Goal: Information Seeking & Learning: Find specific fact

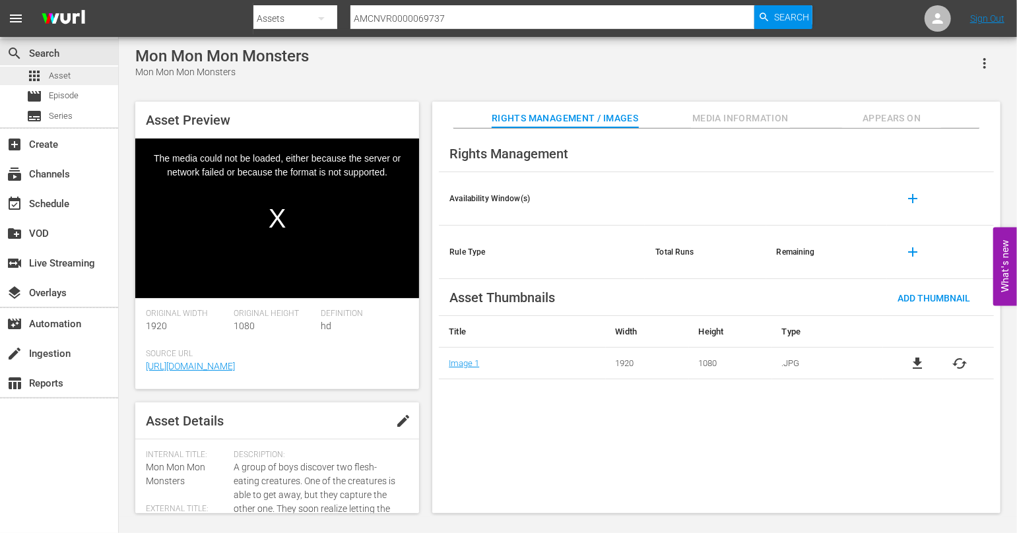
click at [49, 72] on span "Asset" at bounding box center [60, 75] width 22 height 13
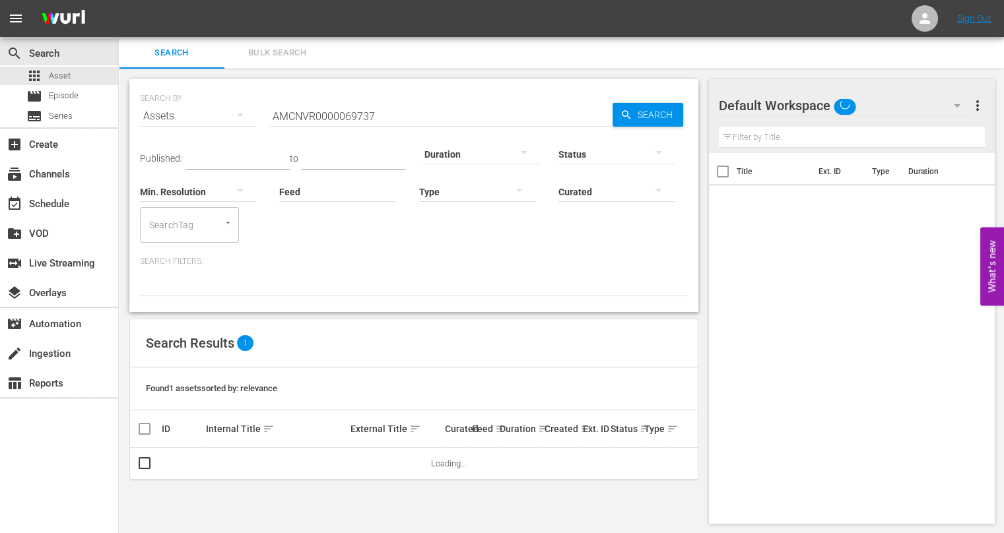
click at [384, 110] on input "AMCNVR0000069737" at bounding box center [440, 116] width 343 height 32
paste input "20610"
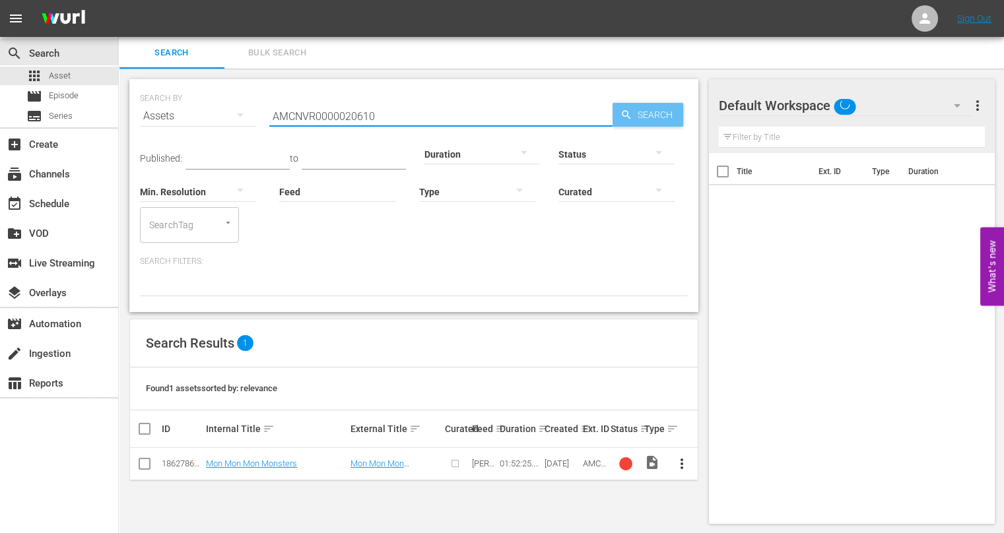
type input "AMCNVR0000020610"
click at [641, 115] on span "Search" at bounding box center [657, 115] width 51 height 24
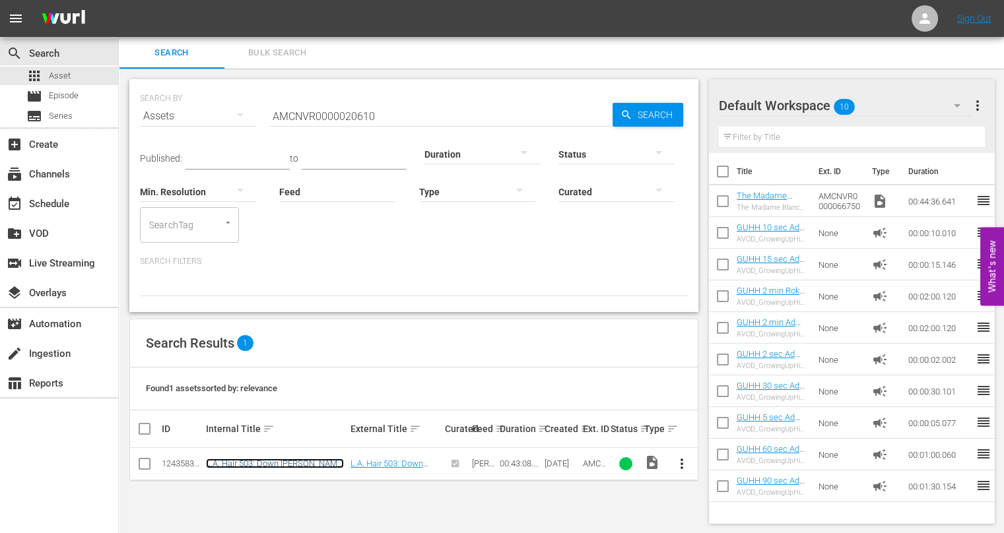
click at [263, 462] on link "L.A. Hair 503: Down [PERSON_NAME] Shade" at bounding box center [275, 469] width 138 height 20
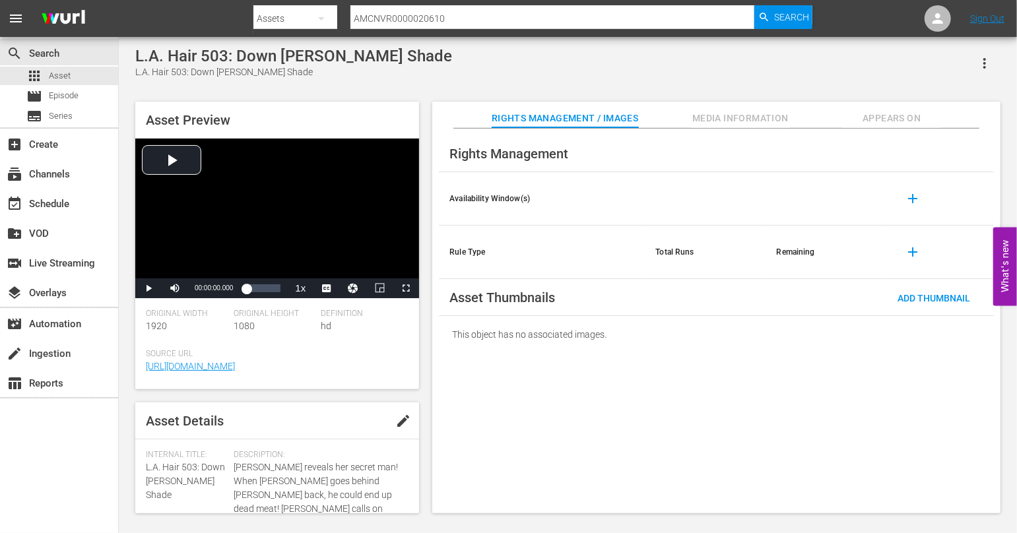
click at [401, 418] on span "edit" at bounding box center [403, 421] width 16 height 16
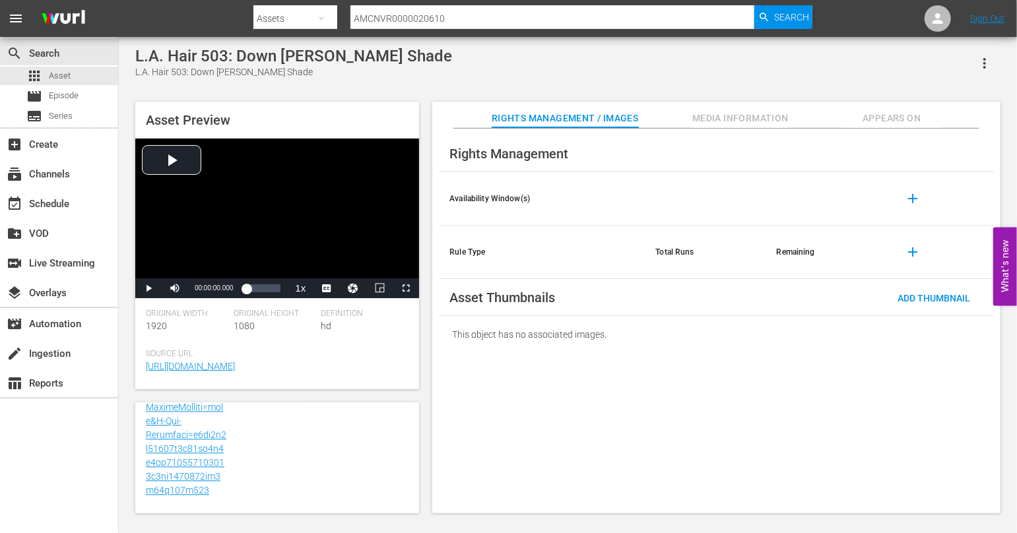
scroll to position [2164, 0]
click at [56, 69] on span "Asset" at bounding box center [60, 75] width 22 height 13
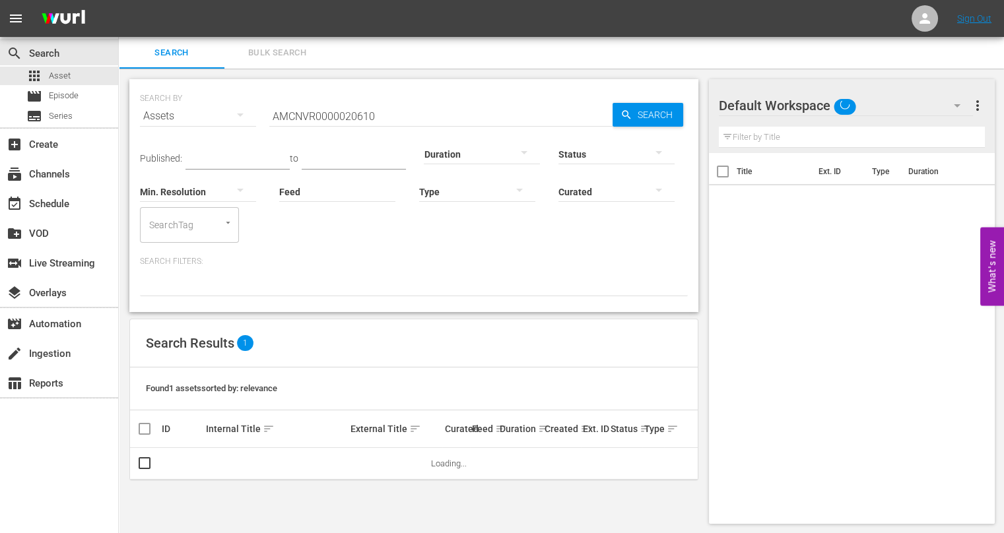
click at [368, 113] on input "AMCNVR0000020610" at bounding box center [440, 116] width 343 height 32
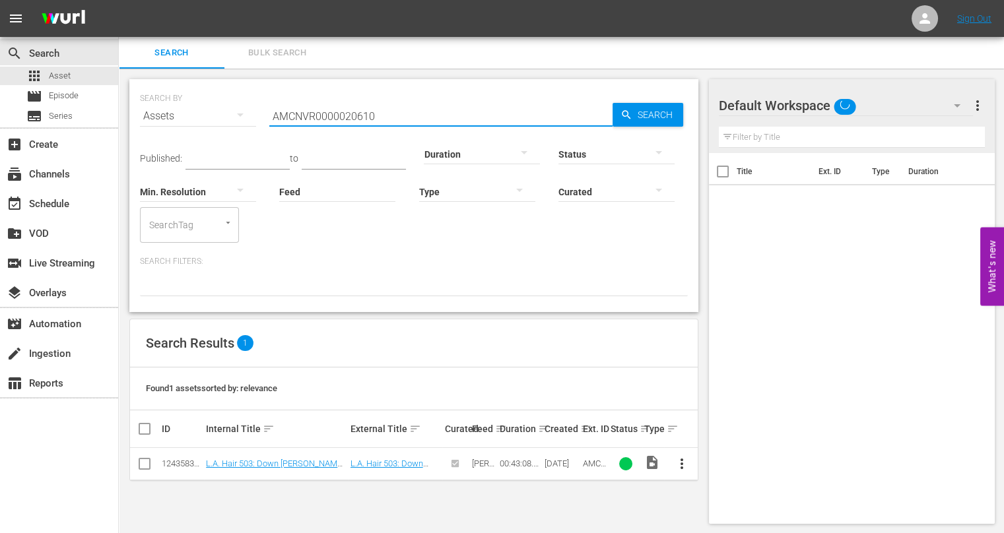
paste input "05425"
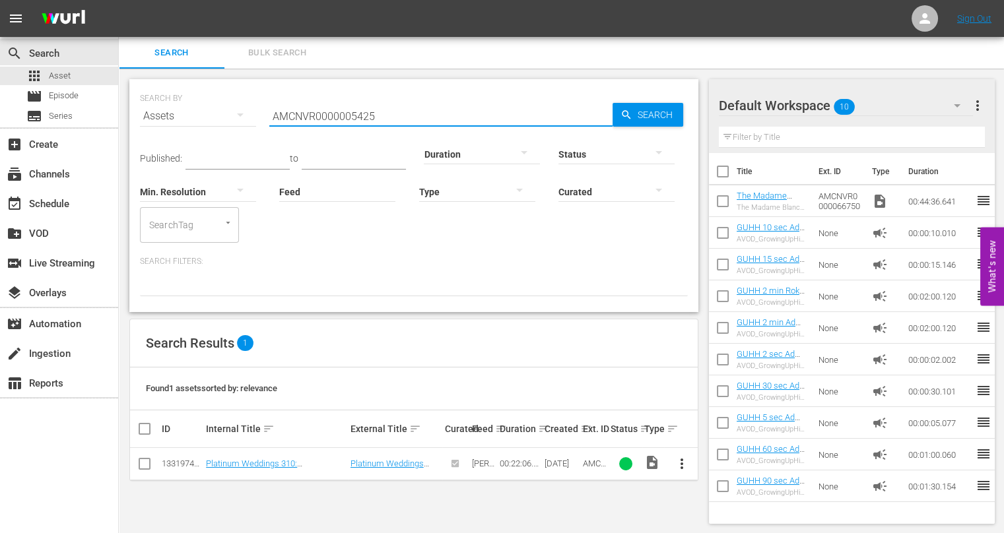
click at [511, 115] on input "AMCNVR0000005425" at bounding box center [440, 116] width 343 height 32
type input "Platinum Weddings 310"
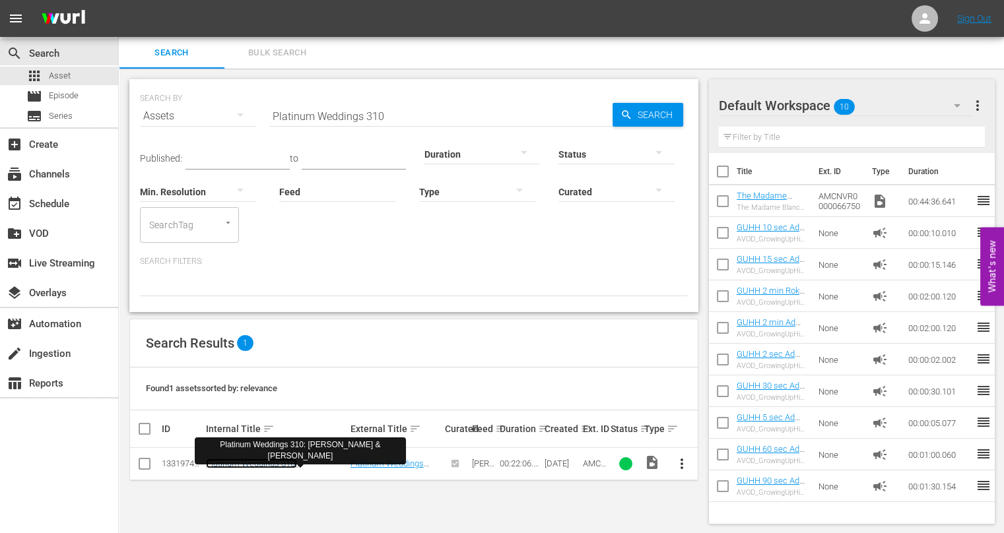
click at [317, 460] on link "Platinum Weddings 310: [PERSON_NAME] & [PERSON_NAME]" at bounding box center [274, 469] width 136 height 20
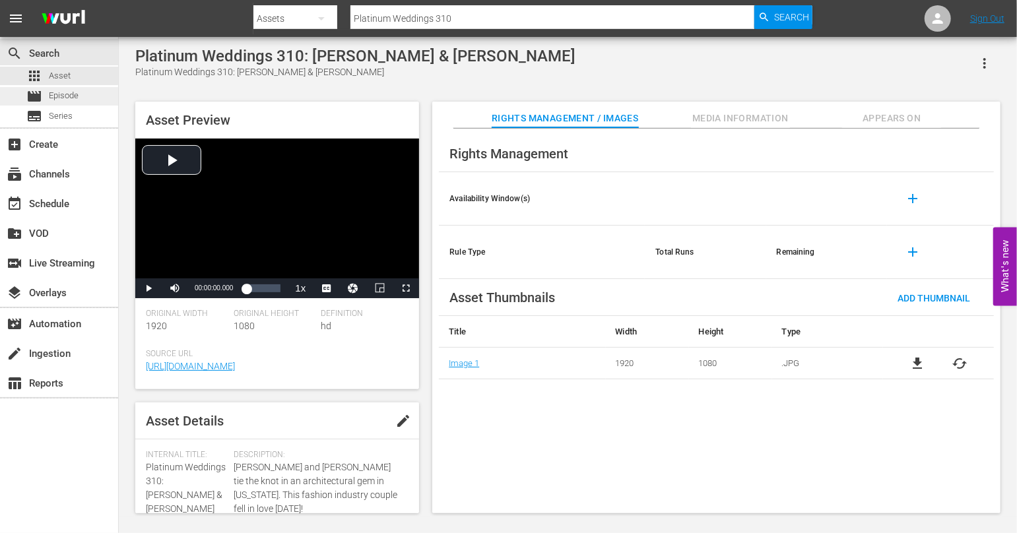
click at [89, 98] on div "movie Episode" at bounding box center [59, 96] width 118 height 18
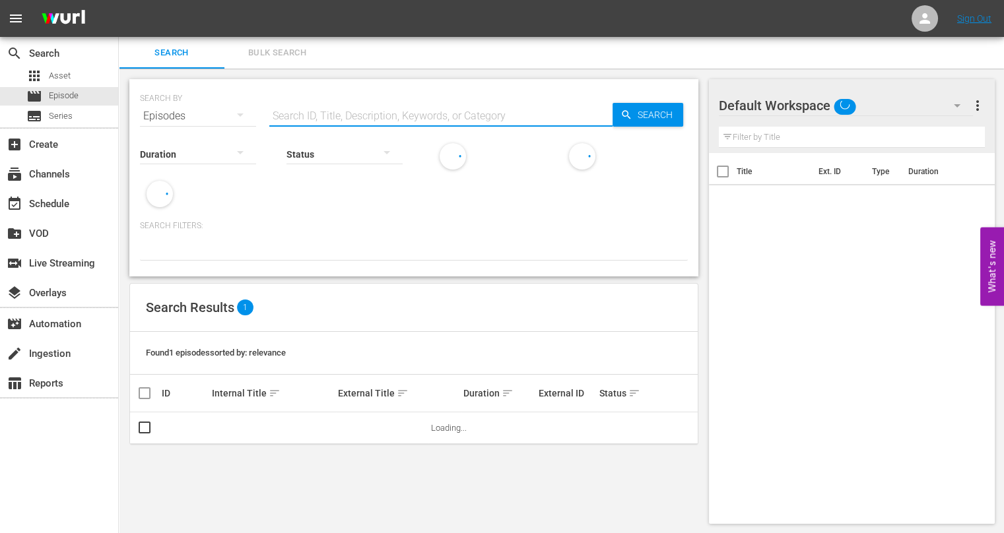
click at [381, 121] on div "SEARCH BY Search By Episodes Search ID, Title, Description, Keywords, or Catego…" at bounding box center [413, 177] width 569 height 197
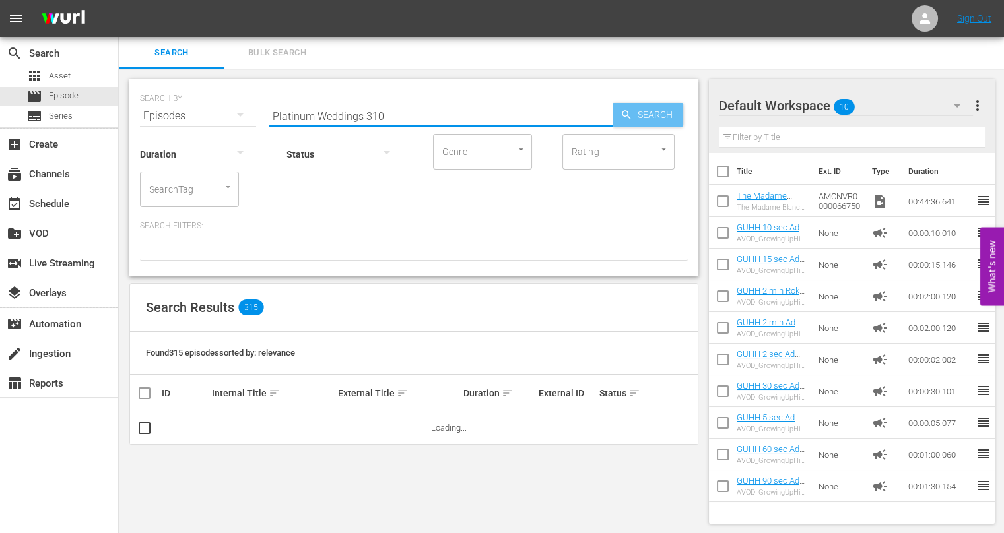
type input "Platinum Weddings 310"
click at [661, 113] on span "Search" at bounding box center [657, 115] width 51 height 24
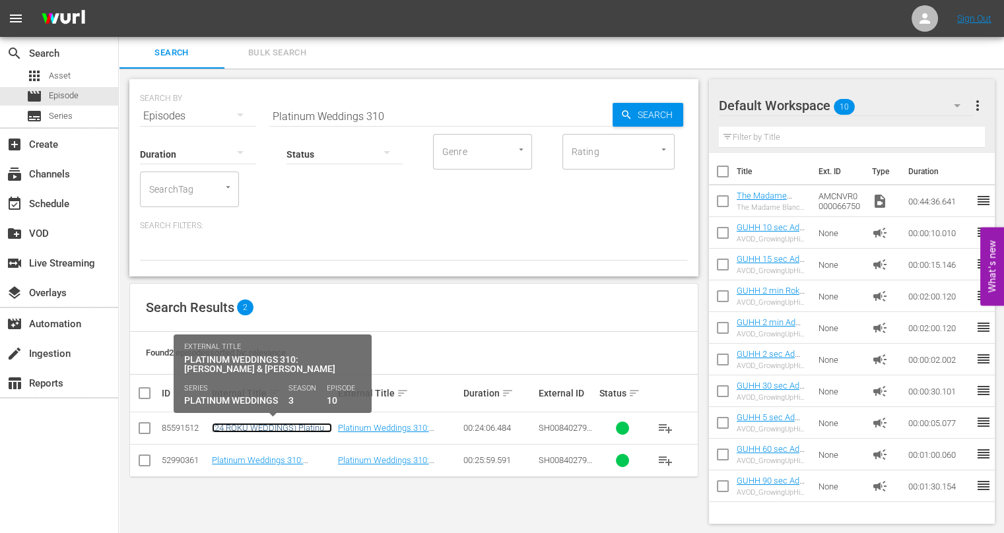
click at [304, 430] on link "(24 ROKU WEDDINGS) Platinum Weddings 310: [PERSON_NAME] & [PERSON_NAME]" at bounding box center [272, 438] width 121 height 30
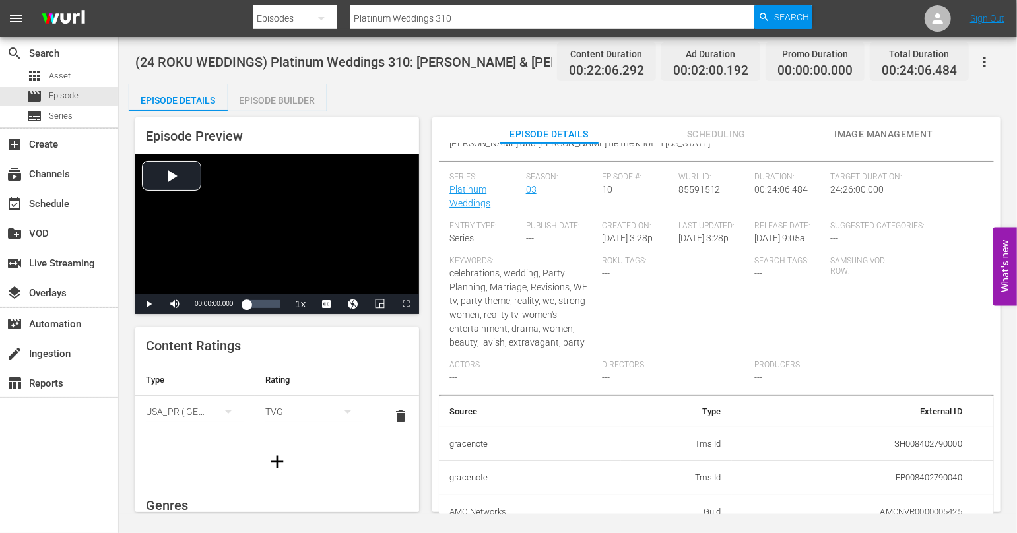
scroll to position [208, 0]
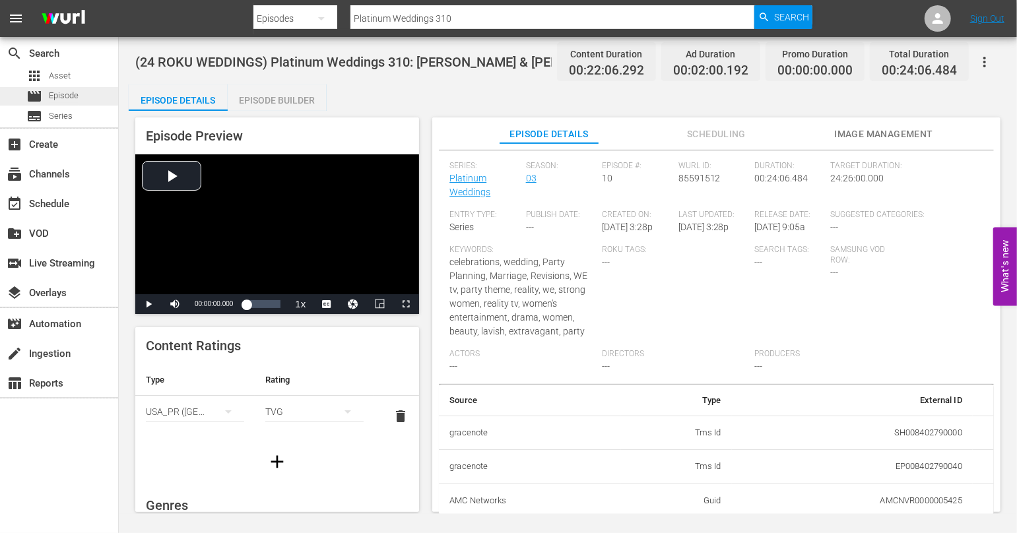
click at [75, 98] on span "Episode" at bounding box center [64, 95] width 30 height 13
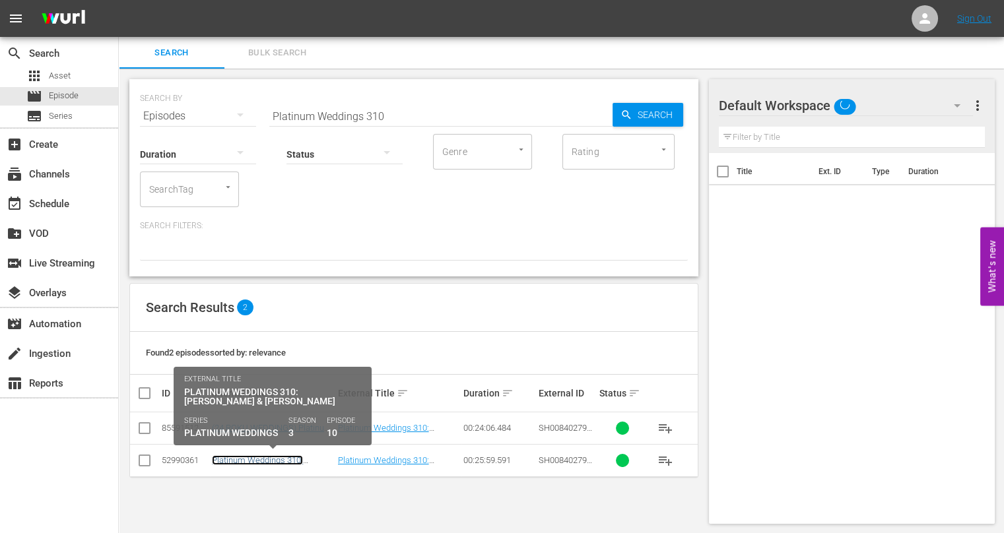
click at [249, 459] on link "Platinum Weddings 310: [PERSON_NAME] & [PERSON_NAME]" at bounding box center [257, 470] width 91 height 30
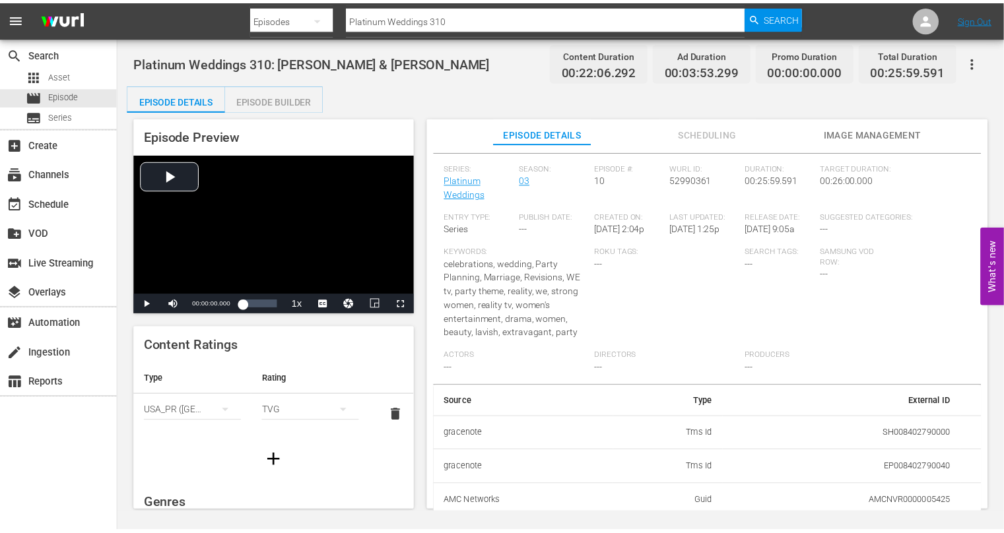
scroll to position [208, 0]
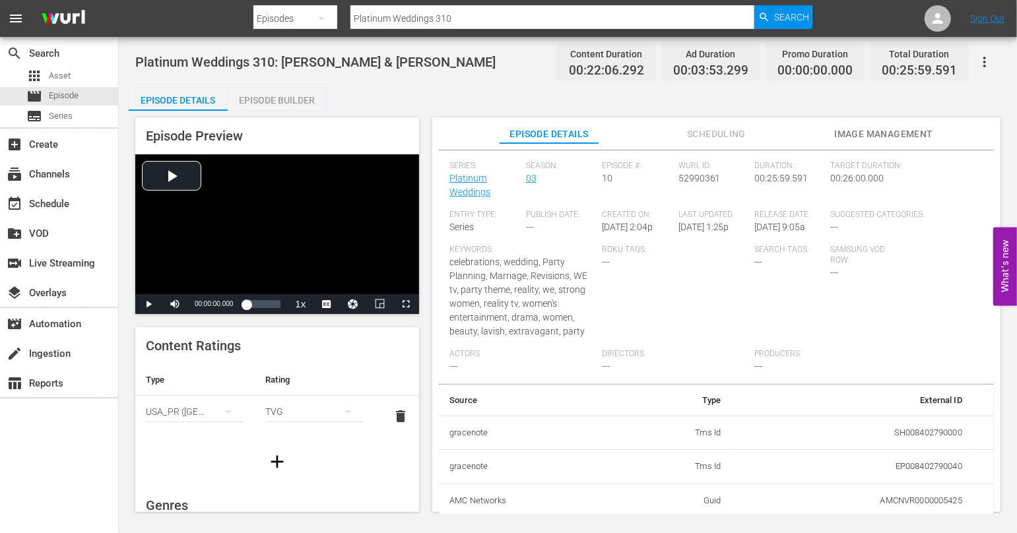
click at [942, 310] on div "Series: Platinum Weddings Season: 03 Episode #: 10 [PERSON_NAME] ID: 52990361 D…" at bounding box center [716, 272] width 534 height 223
click at [80, 81] on div "apps Asset" at bounding box center [59, 76] width 118 height 18
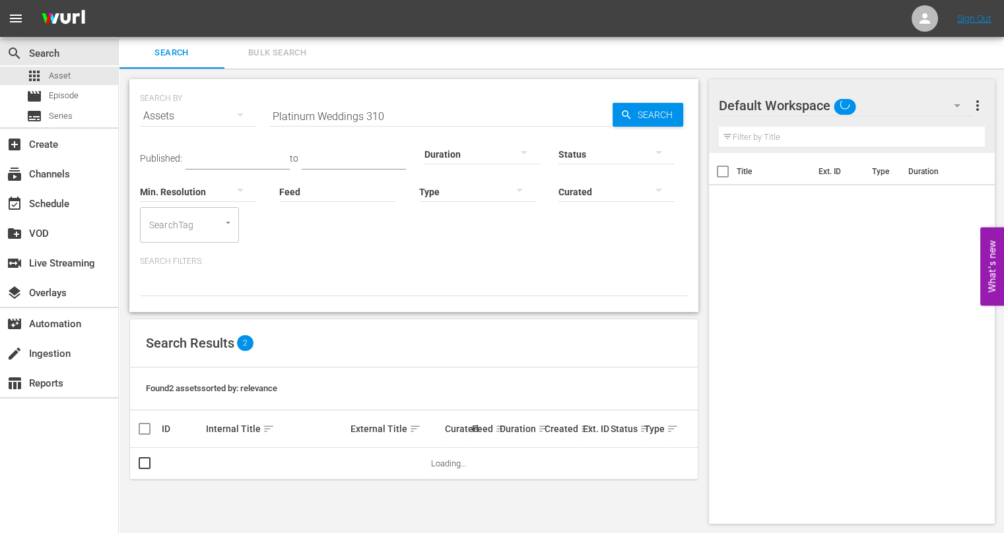
click at [411, 107] on input "Platinum Weddings 310" at bounding box center [440, 116] width 343 height 32
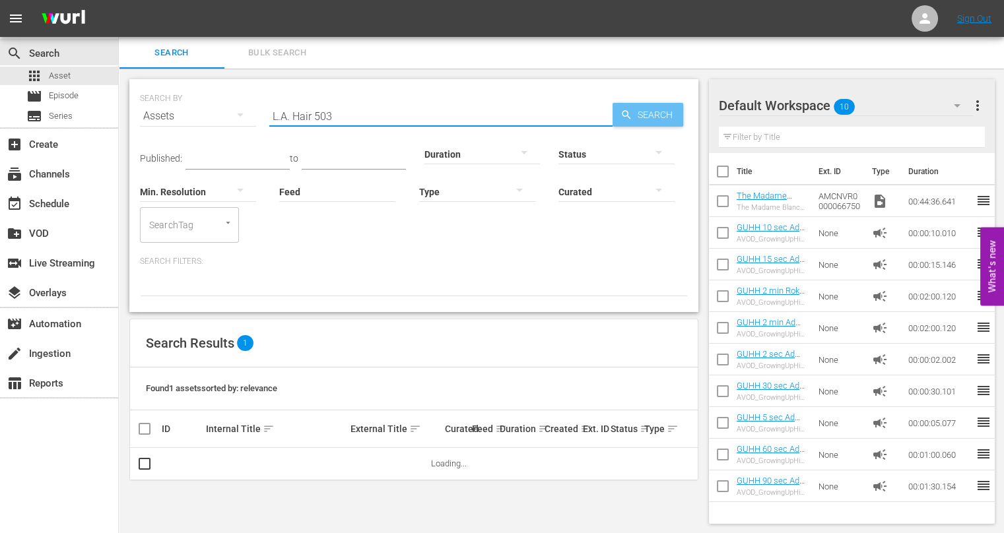
type input "L.A. Hair 503"
click at [638, 112] on span "Search" at bounding box center [657, 115] width 51 height 24
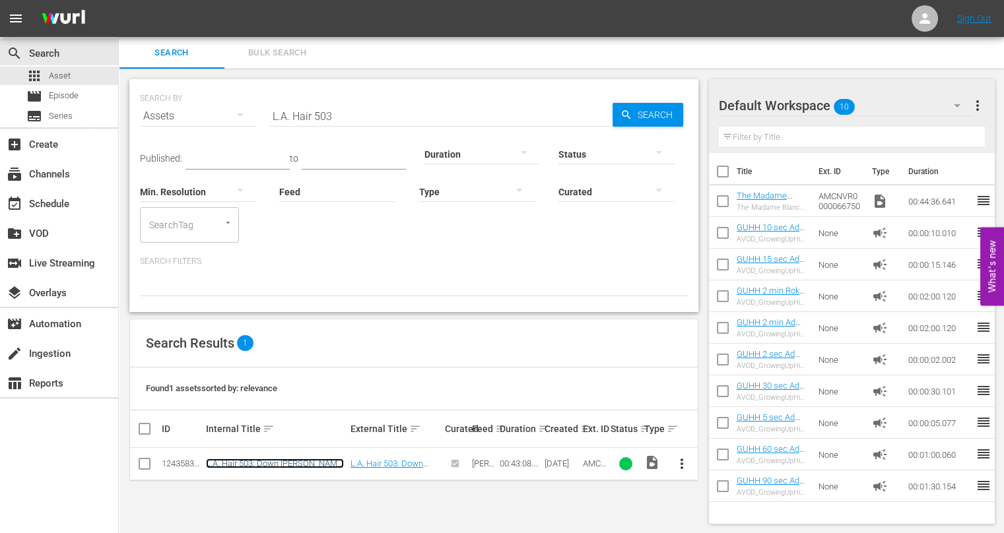
click at [265, 460] on link "L.A. Hair 503: Down [PERSON_NAME] Shade" at bounding box center [275, 469] width 138 height 20
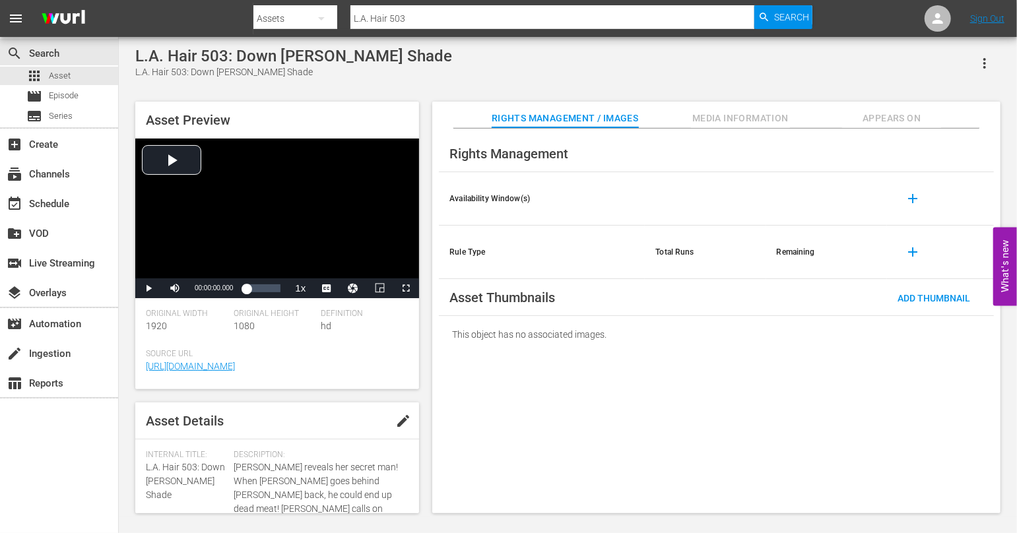
click at [727, 110] on span "Media Information" at bounding box center [740, 118] width 99 height 16
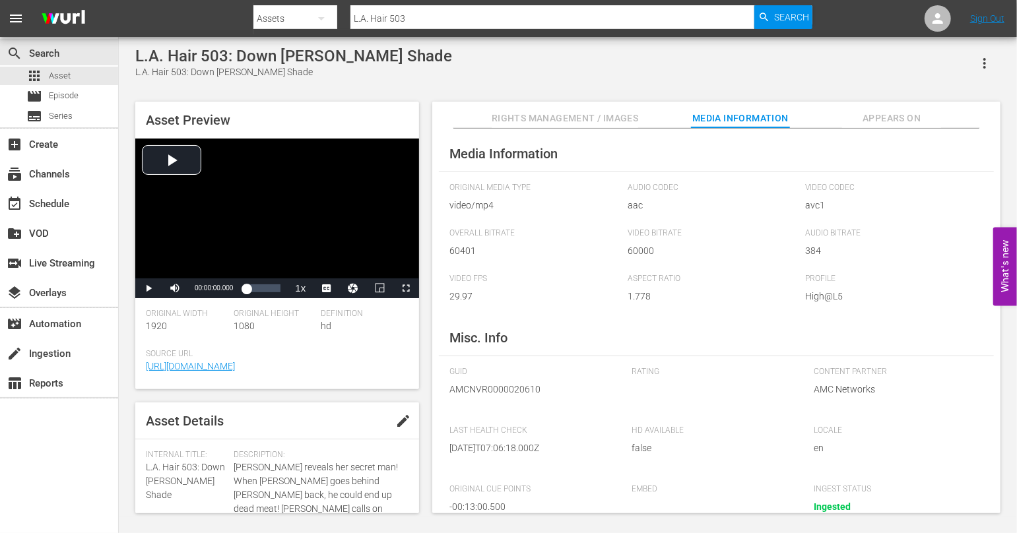
click at [908, 83] on div "L.A. Hair 503: Down [PERSON_NAME] Shade L.A. Hair 503: Down [PERSON_NAME] Shade…" at bounding box center [568, 277] width 878 height 460
click at [61, 67] on div "apps Asset" at bounding box center [48, 76] width 44 height 18
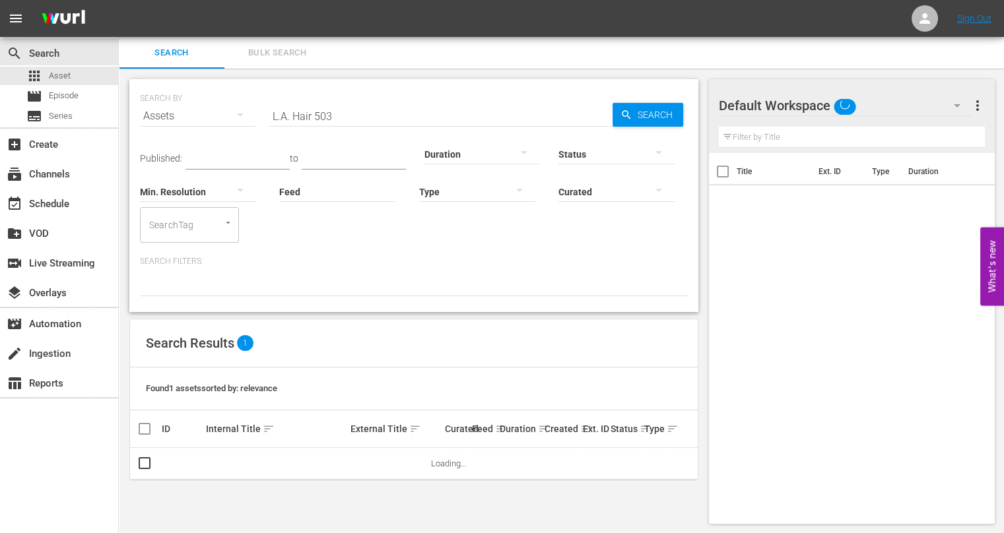
click at [356, 121] on input "L.A. Hair 503" at bounding box center [440, 116] width 343 height 32
drag, startPoint x: 352, startPoint y: 123, endPoint x: 333, endPoint y: 126, distance: 19.3
click at [348, 124] on input "L.A. Hair 503" at bounding box center [440, 116] width 343 height 32
click at [329, 126] on hr at bounding box center [440, 125] width 343 height 1
click at [336, 115] on input "L.A. Hair 503" at bounding box center [440, 116] width 343 height 32
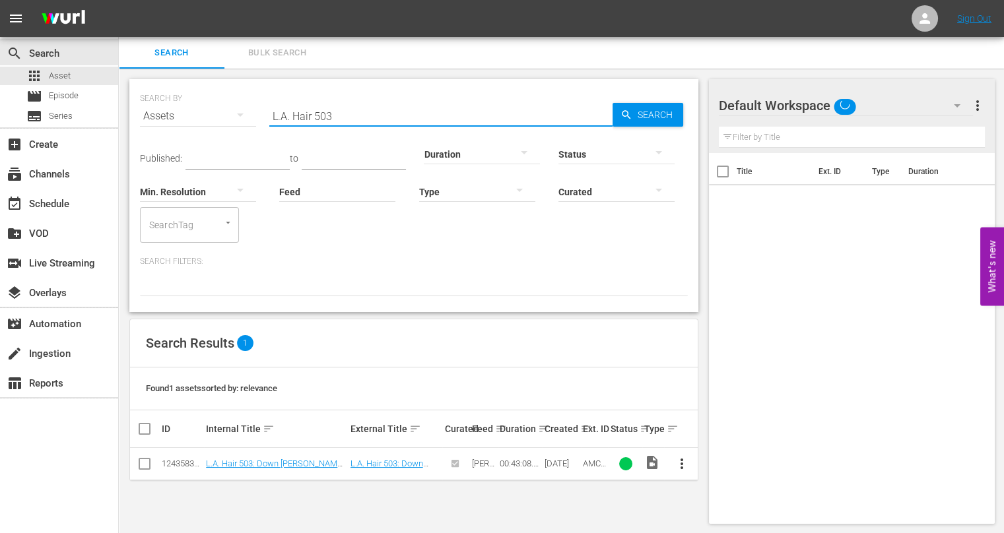
click at [336, 115] on input "L.A. Hair 503" at bounding box center [440, 116] width 343 height 32
click at [335, 115] on input "L.A. Hair 503" at bounding box center [440, 116] width 343 height 32
paste input "AMCNVR0000004997"
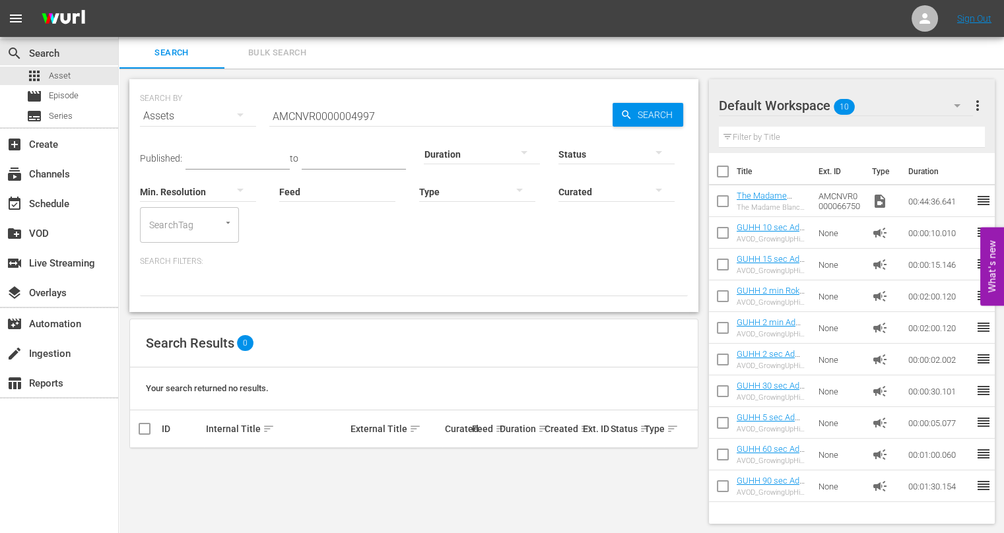
drag, startPoint x: 818, startPoint y: 55, endPoint x: 808, endPoint y: 53, distance: 10.7
click at [819, 54] on div "Search Bulk Search" at bounding box center [561, 53] width 885 height 32
click at [457, 119] on input "AMCNVR0000004997" at bounding box center [440, 116] width 343 height 32
paste input "5003"
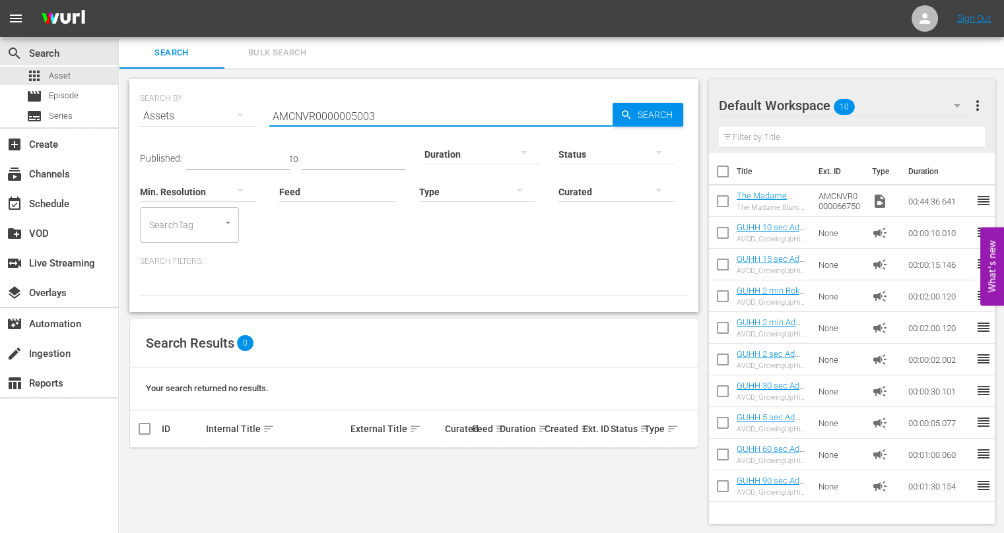
type input "AMCNVR0000005003"
click at [845, 52] on div "Search Bulk Search" at bounding box center [561, 53] width 885 height 32
